Goal: Task Accomplishment & Management: Use online tool/utility

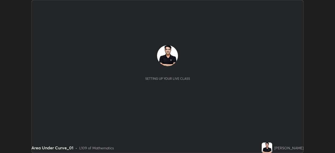
scroll to position [153, 335]
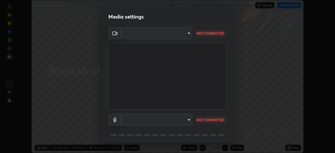
type input "6f19bd17bb1345d3381c364c08f732a45a1be43fbbd3e071611a8edbcb1d3ae0"
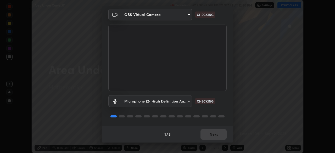
click at [190, 102] on body "Erase all Area Under Curve_01 Recording WAS SCHEDULED TO START AT 12:40 PM Sett…" at bounding box center [167, 76] width 335 height 153
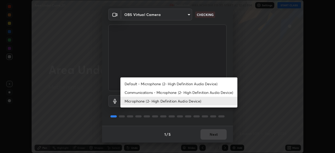
click at [166, 94] on li "Communications - Microphone (2- High Definition Audio Device)" at bounding box center [178, 92] width 117 height 9
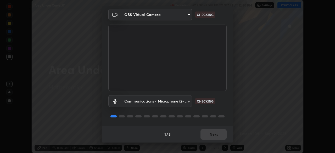
click at [189, 102] on body "Erase all Area Under Curve_01 Recording WAS SCHEDULED TO START AT 12:40 PM Sett…" at bounding box center [167, 76] width 335 height 153
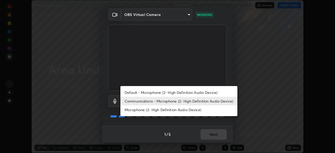
click at [177, 111] on li "Microphone (2- High Definition Audio Device)" at bounding box center [178, 109] width 117 height 9
type input "b26882c646bee67dc3b344b1dbf842c37ce4767a2daa6019220ab5102cc6c7c8"
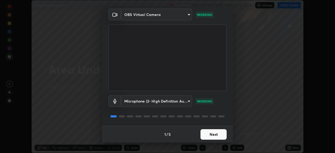
click at [220, 136] on button "Next" at bounding box center [213, 134] width 26 height 10
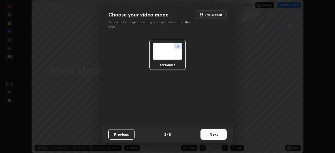
scroll to position [0, 0]
click at [220, 136] on button "Next" at bounding box center [213, 134] width 26 height 10
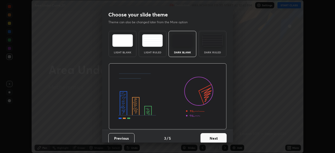
click at [221, 137] on button "Next" at bounding box center [213, 138] width 26 height 10
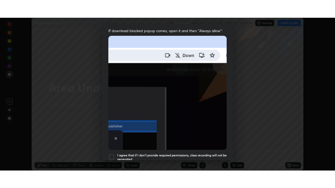
scroll to position [125, 0]
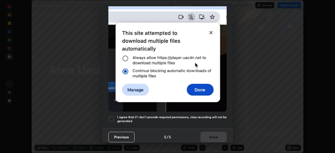
click at [115, 116] on div "I agree that if I don't provide required permissions, class recording will not …" at bounding box center [167, 119] width 118 height 6
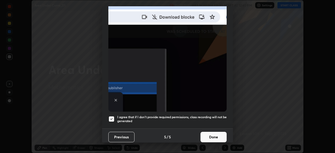
click at [211, 133] on button "Done" at bounding box center [213, 137] width 26 height 10
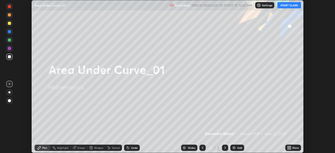
click at [289, 7] on button "START CLASS" at bounding box center [289, 5] width 24 height 6
click at [232, 148] on img at bounding box center [234, 148] width 4 height 4
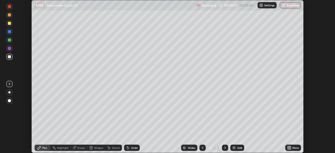
click at [288, 147] on icon at bounding box center [288, 146] width 1 height 1
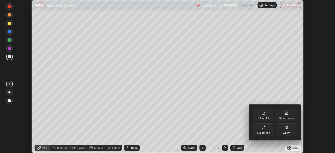
click at [262, 132] on div "Full screen" at bounding box center [263, 133] width 13 height 3
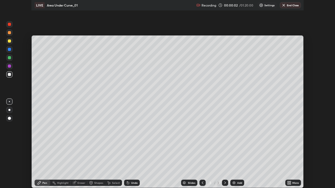
scroll to position [188, 335]
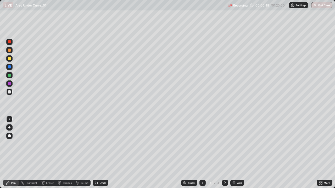
click at [10, 58] on div at bounding box center [9, 58] width 3 height 3
click at [8, 51] on div at bounding box center [9, 50] width 3 height 3
click at [10, 51] on div at bounding box center [9, 50] width 3 height 3
click at [103, 153] on div "Undo" at bounding box center [101, 183] width 16 height 6
click at [102, 153] on div "Undo" at bounding box center [101, 183] width 16 height 6
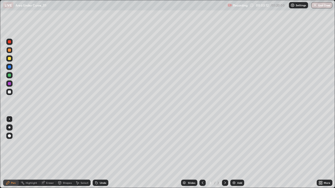
click at [102, 153] on div "Undo" at bounding box center [101, 183] width 16 height 6
click at [8, 92] on div at bounding box center [9, 92] width 3 height 3
click at [98, 153] on div "Undo" at bounding box center [101, 183] width 16 height 6
click at [9, 85] on div at bounding box center [9, 83] width 3 height 3
click at [9, 92] on div at bounding box center [9, 92] width 3 height 3
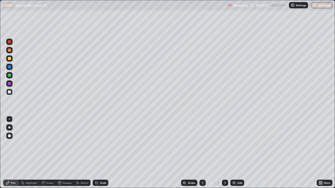
click at [10, 67] on div at bounding box center [9, 66] width 3 height 3
click at [10, 52] on div at bounding box center [9, 50] width 6 height 6
click at [9, 92] on div at bounding box center [9, 92] width 3 height 3
click at [9, 44] on div at bounding box center [9, 42] width 6 height 6
click at [9, 85] on div at bounding box center [9, 83] width 3 height 3
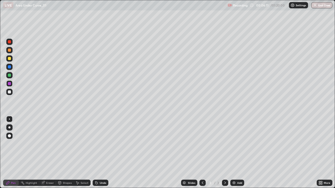
click at [10, 60] on div at bounding box center [9, 58] width 6 height 6
click at [10, 93] on div at bounding box center [9, 92] width 3 height 3
click at [233, 153] on img at bounding box center [234, 183] width 4 height 4
click at [49, 153] on div "Eraser" at bounding box center [47, 183] width 17 height 6
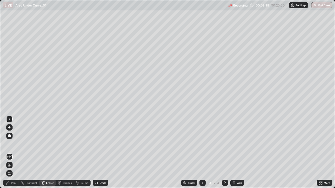
click at [13, 153] on div "Pen" at bounding box center [11, 183] width 16 height 6
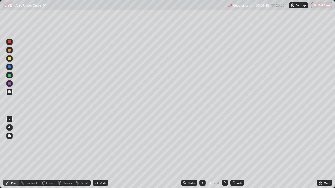
click at [97, 153] on div "Undo" at bounding box center [101, 183] width 16 height 6
click at [100, 153] on div "Undo" at bounding box center [103, 183] width 7 height 3
click at [102, 153] on div "Undo" at bounding box center [101, 183] width 16 height 6
click at [103, 153] on div "Undo" at bounding box center [101, 183] width 16 height 6
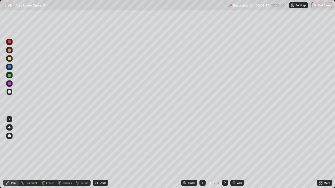
click at [100, 153] on div "Undo" at bounding box center [103, 183] width 7 height 3
click at [10, 59] on div at bounding box center [9, 58] width 3 height 3
click at [9, 92] on div at bounding box center [9, 92] width 3 height 3
click at [10, 43] on div at bounding box center [9, 41] width 3 height 3
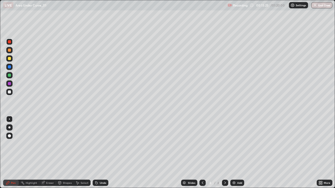
click at [9, 83] on div at bounding box center [9, 83] width 3 height 3
click at [103, 153] on div "Undo" at bounding box center [101, 183] width 16 height 6
click at [102, 153] on div "Undo" at bounding box center [101, 183] width 16 height 6
click at [238, 153] on div "Add" at bounding box center [237, 183] width 14 height 6
click at [9, 92] on div at bounding box center [9, 92] width 3 height 3
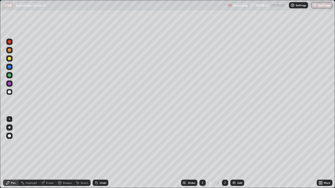
click at [9, 61] on div at bounding box center [9, 58] width 6 height 6
click at [52, 153] on div "Eraser" at bounding box center [50, 183] width 8 height 3
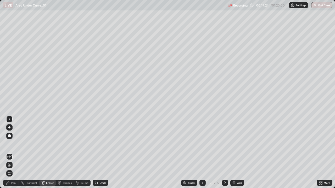
click at [13, 153] on div "Pen" at bounding box center [13, 183] width 5 height 3
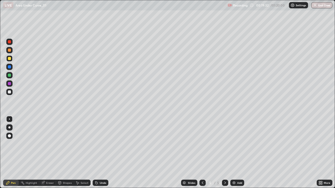
click at [10, 86] on div at bounding box center [9, 84] width 6 height 6
click at [9, 93] on div at bounding box center [9, 92] width 3 height 3
click at [99, 153] on div "Undo" at bounding box center [101, 183] width 16 height 6
click at [97, 153] on icon at bounding box center [96, 183] width 4 height 4
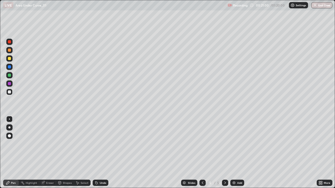
click at [97, 153] on icon at bounding box center [96, 183] width 4 height 4
click at [96, 153] on icon at bounding box center [97, 183] width 2 height 2
click at [98, 153] on div "Undo" at bounding box center [101, 183] width 16 height 6
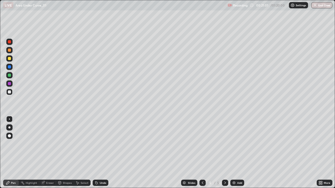
click at [98, 153] on div "Undo" at bounding box center [101, 183] width 16 height 6
click at [99, 153] on div "Undo" at bounding box center [101, 183] width 16 height 6
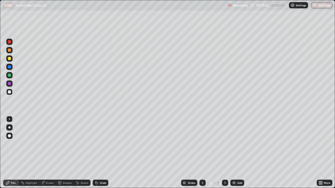
click at [100, 153] on div "Undo" at bounding box center [103, 183] width 7 height 3
click at [99, 153] on div "Undo" at bounding box center [101, 183] width 16 height 6
click at [100, 153] on div "Undo" at bounding box center [103, 183] width 7 height 3
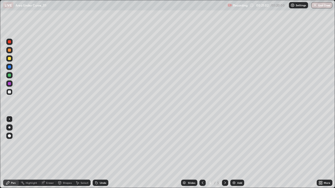
click at [100, 153] on div "Undo" at bounding box center [103, 183] width 7 height 3
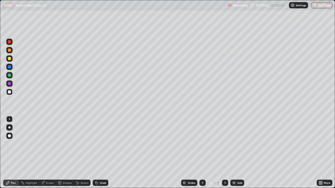
click at [100, 153] on div "Undo" at bounding box center [103, 183] width 7 height 3
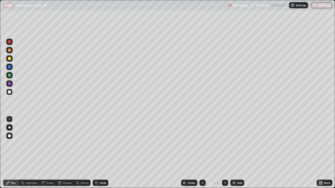
click at [100, 153] on div "Undo" at bounding box center [103, 183] width 7 height 3
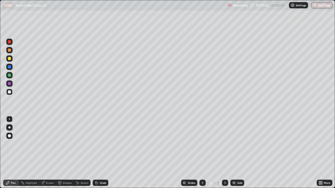
click at [100, 153] on div "Undo" at bounding box center [103, 183] width 7 height 3
click at [98, 153] on div "Undo" at bounding box center [101, 183] width 16 height 6
click at [100, 153] on div "Undo" at bounding box center [103, 183] width 7 height 3
click at [99, 153] on div "Undo" at bounding box center [101, 183] width 16 height 6
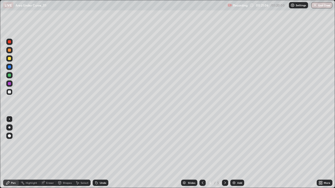
click at [99, 153] on div "Undo" at bounding box center [101, 183] width 16 height 6
click at [100, 153] on div "Undo" at bounding box center [103, 183] width 7 height 3
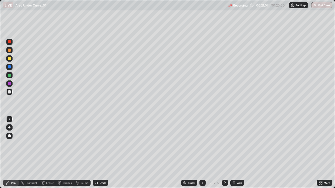
click at [100, 153] on div "Undo" at bounding box center [103, 183] width 7 height 3
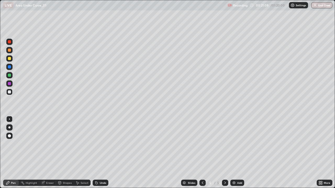
click at [100, 153] on div "Undo" at bounding box center [103, 183] width 7 height 3
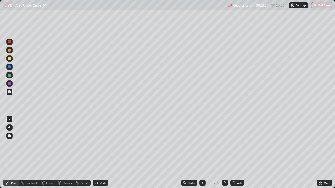
click at [100, 153] on div "Undo" at bounding box center [103, 183] width 7 height 3
click at [99, 153] on div "Undo" at bounding box center [101, 183] width 16 height 6
click at [96, 153] on icon at bounding box center [97, 183] width 2 height 2
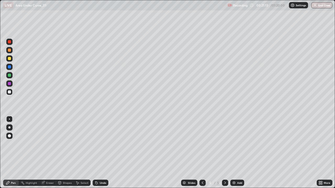
click at [100, 153] on div "Undo" at bounding box center [103, 183] width 7 height 3
click at [98, 153] on div "Undo" at bounding box center [101, 183] width 16 height 6
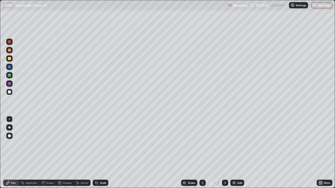
click at [9, 86] on div at bounding box center [9, 84] width 6 height 6
click at [9, 76] on div at bounding box center [9, 75] width 3 height 3
click at [9, 59] on div at bounding box center [9, 58] width 3 height 3
click at [81, 153] on div "Select" at bounding box center [85, 183] width 8 height 3
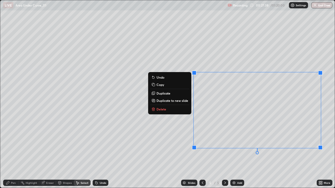
click at [182, 108] on button "Delete" at bounding box center [169, 109] width 39 height 6
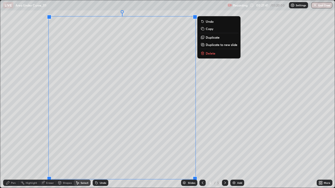
click at [210, 55] on p "Delete" at bounding box center [211, 53] width 10 height 4
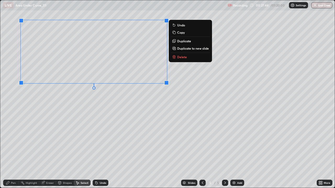
click at [182, 58] on p "Delete" at bounding box center [182, 57] width 10 height 4
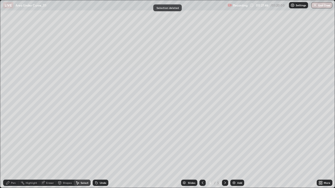
click at [10, 153] on div "Pen" at bounding box center [11, 183] width 16 height 6
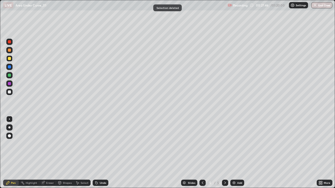
click at [53, 153] on div "Eraser" at bounding box center [50, 183] width 8 height 3
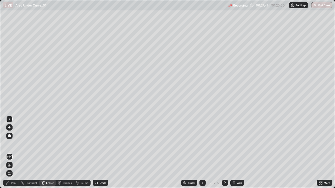
click at [13, 153] on div "Pen" at bounding box center [13, 183] width 5 height 3
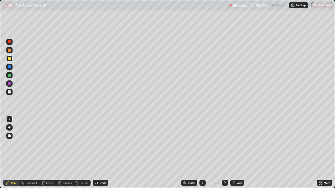
click at [53, 153] on div "Eraser" at bounding box center [50, 183] width 8 height 3
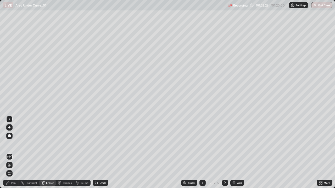
click at [15, 153] on div "Pen" at bounding box center [13, 183] width 5 height 3
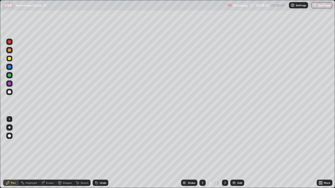
click at [103, 153] on div "Undo" at bounding box center [103, 183] width 7 height 3
click at [105, 153] on div "Undo" at bounding box center [103, 183] width 7 height 3
click at [106, 153] on div "Undo" at bounding box center [101, 183] width 16 height 6
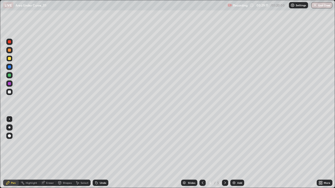
click at [11, 70] on div at bounding box center [9, 67] width 6 height 6
click at [10, 93] on div at bounding box center [9, 92] width 3 height 3
click at [240, 153] on div "Add" at bounding box center [239, 183] width 5 height 3
click at [10, 76] on div at bounding box center [9, 75] width 3 height 3
click at [202, 153] on icon at bounding box center [202, 183] width 4 height 4
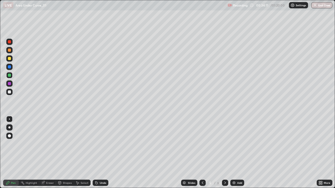
click at [12, 93] on div at bounding box center [9, 92] width 6 height 6
click at [223, 153] on icon at bounding box center [225, 183] width 4 height 4
click at [9, 83] on div at bounding box center [9, 83] width 3 height 3
click at [10, 76] on div at bounding box center [9, 75] width 3 height 3
click at [9, 93] on div at bounding box center [9, 92] width 3 height 3
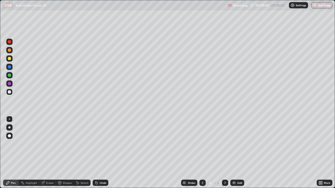
click at [49, 153] on div "Eraser" at bounding box center [50, 183] width 8 height 3
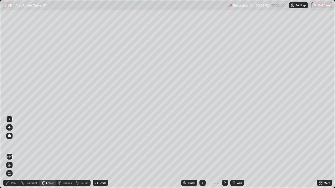
click at [14, 153] on div "Pen" at bounding box center [11, 183] width 16 height 6
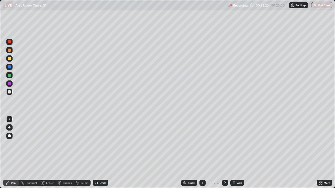
click at [9, 43] on div at bounding box center [9, 41] width 3 height 3
click at [232, 153] on img at bounding box center [234, 183] width 4 height 4
click at [9, 153] on div at bounding box center [9, 146] width 8 height 63
click at [102, 153] on div "Undo" at bounding box center [103, 183] width 7 height 3
click at [104, 153] on div "Undo" at bounding box center [103, 183] width 7 height 3
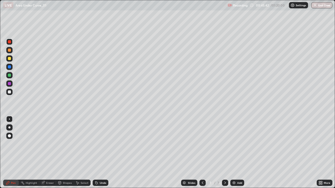
click at [104, 153] on div "Undo" at bounding box center [103, 183] width 7 height 3
click at [52, 153] on div "Eraser" at bounding box center [50, 183] width 8 height 3
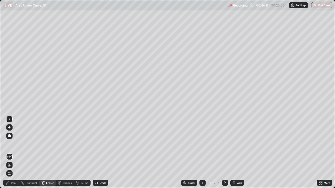
click at [14, 153] on div "Pen" at bounding box center [13, 183] width 5 height 3
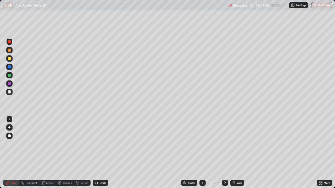
click at [10, 93] on div at bounding box center [9, 92] width 3 height 3
click at [12, 76] on div at bounding box center [9, 75] width 6 height 6
click at [10, 60] on div at bounding box center [9, 58] width 3 height 3
click at [233, 153] on img at bounding box center [234, 183] width 4 height 4
click at [10, 53] on div at bounding box center [9, 50] width 6 height 6
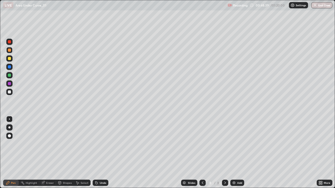
click at [9, 69] on div at bounding box center [9, 67] width 6 height 6
click at [10, 76] on div at bounding box center [9, 75] width 3 height 3
click at [102, 153] on div "Undo" at bounding box center [103, 183] width 7 height 3
click at [101, 153] on div "Undo" at bounding box center [103, 183] width 7 height 3
click at [100, 153] on div "Undo" at bounding box center [103, 183] width 7 height 3
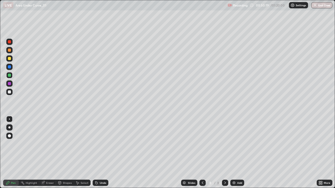
click at [98, 153] on div "Undo" at bounding box center [101, 183] width 16 height 6
click at [98, 153] on icon at bounding box center [96, 183] width 4 height 4
click at [97, 153] on icon at bounding box center [96, 183] width 4 height 4
click at [96, 153] on icon at bounding box center [97, 183] width 2 height 2
click at [96, 153] on icon at bounding box center [96, 182] width 1 height 1
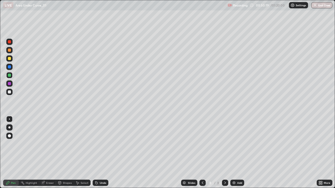
click at [96, 153] on icon at bounding box center [97, 183] width 2 height 2
click at [96, 153] on icon at bounding box center [96, 182] width 1 height 1
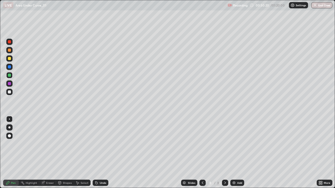
click at [96, 153] on icon at bounding box center [97, 183] width 2 height 2
click at [98, 153] on icon at bounding box center [96, 183] width 4 height 4
click at [98, 153] on div "Undo" at bounding box center [101, 183] width 16 height 6
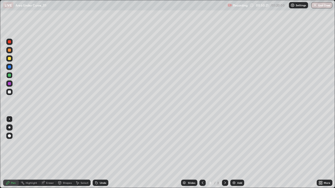
click at [97, 153] on icon at bounding box center [96, 183] width 4 height 4
click at [96, 153] on icon at bounding box center [97, 183] width 2 height 2
click at [97, 153] on icon at bounding box center [96, 183] width 4 height 4
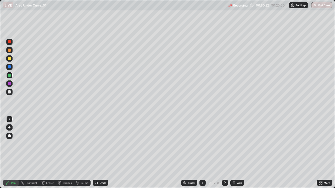
click at [97, 153] on icon at bounding box center [96, 183] width 4 height 4
click at [97, 153] on icon at bounding box center [97, 183] width 2 height 2
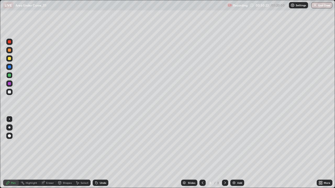
click at [96, 153] on icon at bounding box center [97, 183] width 2 height 2
click at [97, 153] on icon at bounding box center [97, 183] width 2 height 2
click at [235, 153] on img at bounding box center [234, 183] width 4 height 4
click at [52, 153] on div "Eraser" at bounding box center [47, 183] width 17 height 6
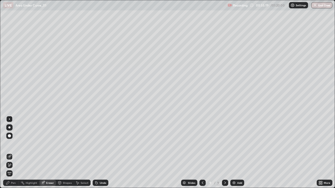
click at [12, 153] on div "Pen" at bounding box center [13, 183] width 5 height 3
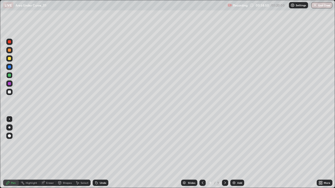
click at [11, 59] on div at bounding box center [9, 58] width 6 height 6
click at [227, 153] on div at bounding box center [225, 183] width 6 height 6
click at [225, 153] on icon at bounding box center [225, 183] width 4 height 4
click at [234, 153] on img at bounding box center [234, 183] width 4 height 4
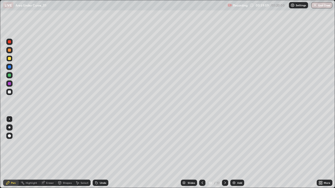
click at [12, 77] on div at bounding box center [9, 75] width 6 height 6
click at [237, 153] on div "Add" at bounding box center [239, 183] width 5 height 3
click at [11, 60] on div at bounding box center [9, 58] width 6 height 6
click at [9, 93] on div at bounding box center [9, 92] width 3 height 3
click at [10, 76] on div at bounding box center [9, 75] width 3 height 3
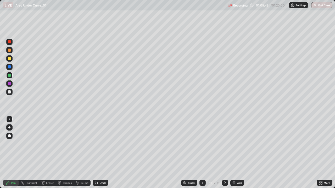
click at [8, 59] on div at bounding box center [9, 58] width 3 height 3
click at [10, 93] on div at bounding box center [9, 92] width 3 height 3
click at [83, 153] on div "Select" at bounding box center [85, 183] width 8 height 3
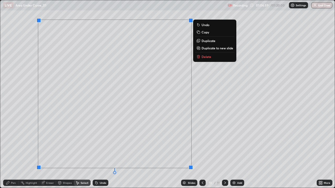
click at [201, 57] on button "Delete" at bounding box center [214, 57] width 39 height 6
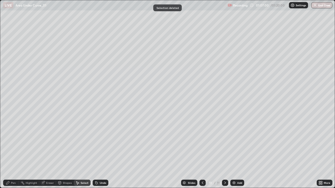
click at [14, 153] on div "Pen" at bounding box center [11, 183] width 16 height 6
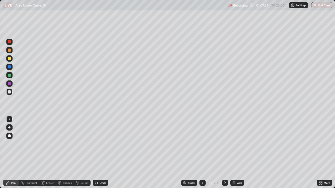
click at [102, 153] on div "Undo" at bounding box center [101, 183] width 16 height 6
click at [9, 60] on div at bounding box center [9, 58] width 3 height 3
click at [29, 153] on div "Highlight" at bounding box center [32, 183] width 12 height 3
click at [51, 153] on div "Eraser" at bounding box center [50, 183] width 8 height 3
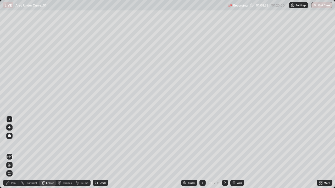
click at [11, 153] on div "Pen" at bounding box center [13, 183] width 5 height 3
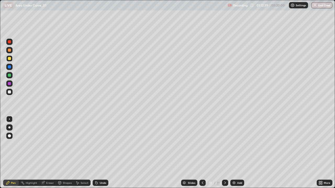
click at [319, 5] on button "End Class" at bounding box center [321, 5] width 21 height 6
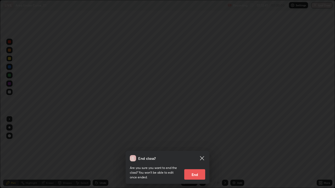
click at [198, 153] on button "End" at bounding box center [194, 175] width 21 height 10
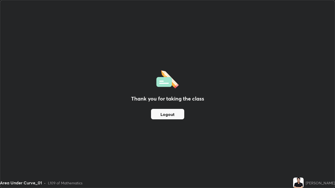
click at [172, 153] on div "Thank you for taking the class Logout" at bounding box center [167, 94] width 334 height 188
